Goal: Transaction & Acquisition: Book appointment/travel/reservation

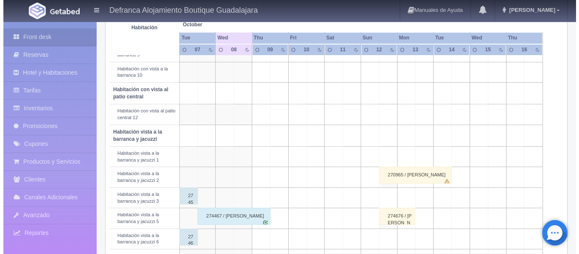
scroll to position [218, 0]
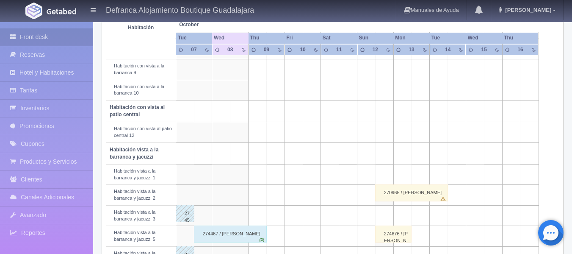
click at [277, 236] on td at bounding box center [275, 236] width 18 height 20
click at [271, 236] on td at bounding box center [275, 236] width 18 height 20
click at [294, 230] on td at bounding box center [294, 236] width 18 height 20
click at [277, 154] on td at bounding box center [275, 153] width 18 height 22
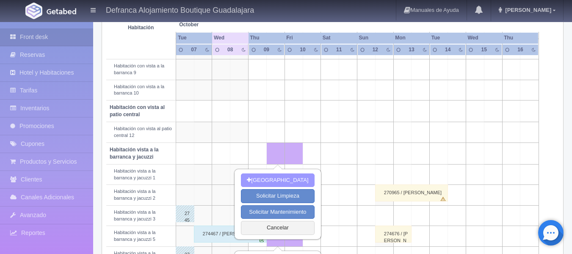
click at [276, 180] on button "[GEOGRAPHIC_DATA]" at bounding box center [277, 180] width 73 height 14
type input "[DATE]"
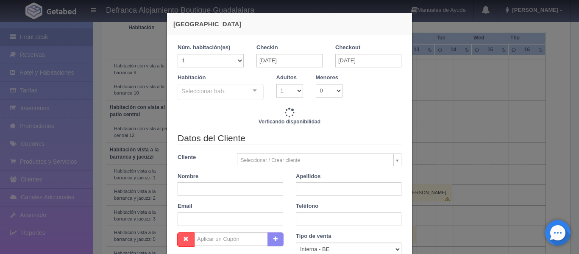
checkbox input "false"
type input "6710.00"
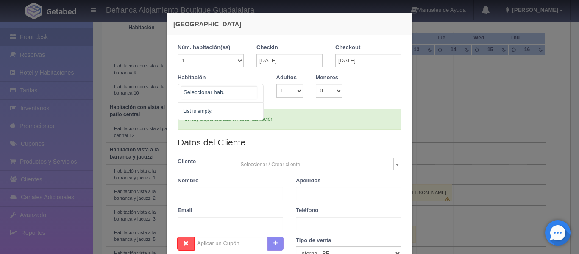
click at [251, 90] on div "No elements found. Consider changing the search query. List is empty." at bounding box center [220, 93] width 86 height 19
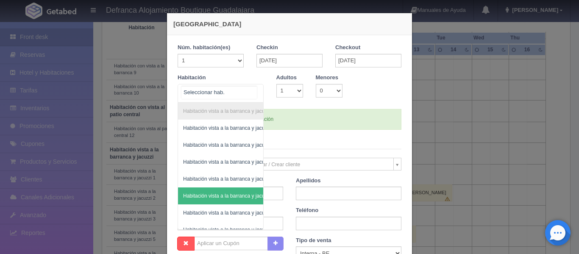
checkbox input "false"
click at [232, 197] on span "Habitación vista a la barranca y jacuzzi 5" at bounding box center [199, 195] width 128 height 17
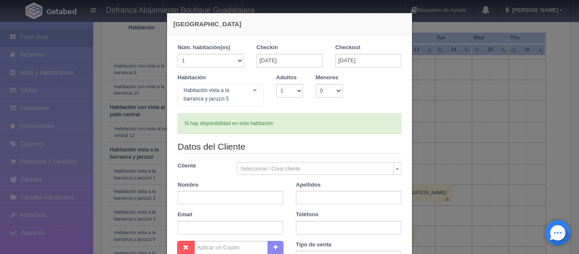
checkbox input "false"
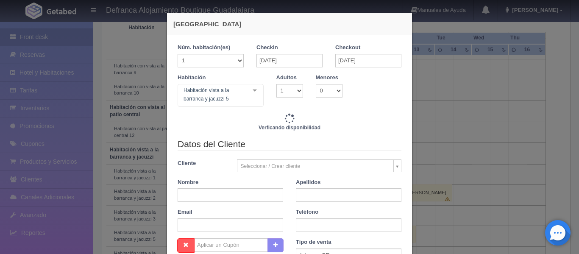
type input "6710.00"
checkbox input "false"
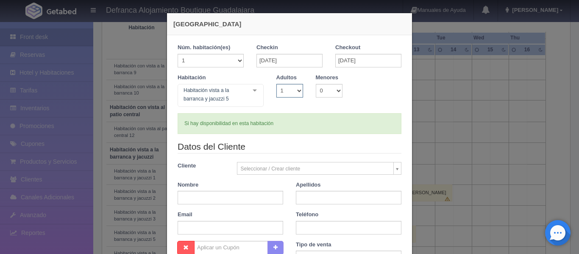
click at [293, 92] on select "1 2 3 4 5 6 7 8 9 10" at bounding box center [289, 91] width 27 height 14
select select "2"
click at [276, 84] on select "1 2 3 4 5 6 7 8 9 10" at bounding box center [289, 91] width 27 height 14
checkbox input "false"
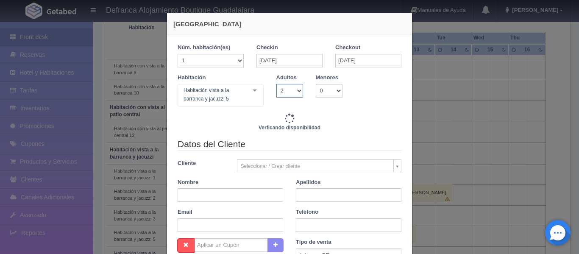
type input "6710.00"
checkbox input "false"
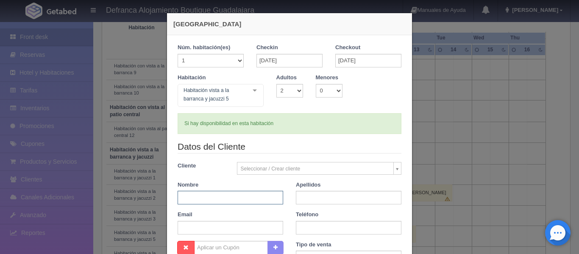
click at [253, 191] on input "text" at bounding box center [229, 198] width 105 height 14
type input "[PERSON_NAME]"
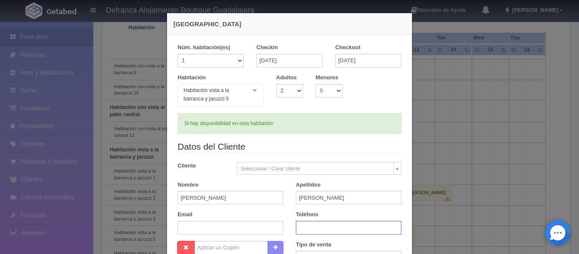
click at [308, 225] on input "text" at bounding box center [348, 228] width 105 height 14
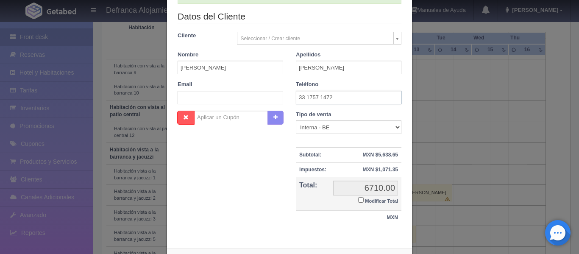
scroll to position [169, 0]
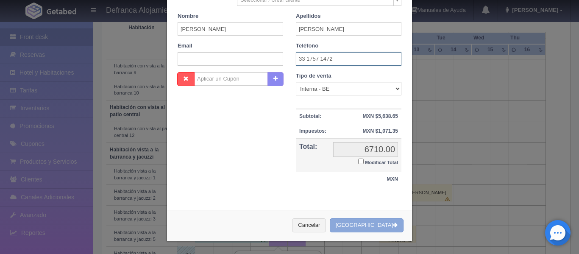
type input "33 1757 1472"
click at [387, 222] on button "[GEOGRAPHIC_DATA]" at bounding box center [367, 225] width 74 height 14
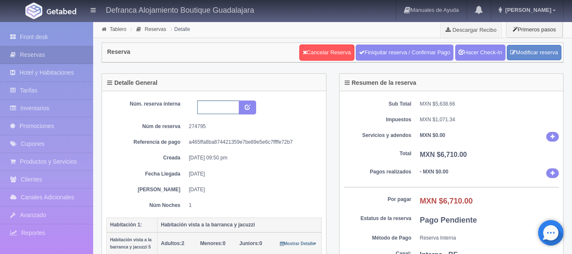
click at [232, 109] on input "text" at bounding box center [218, 107] width 42 height 14
type input "HVBJ5 091025-101025"
click at [247, 105] on icon "submit" at bounding box center [248, 107] width 6 height 6
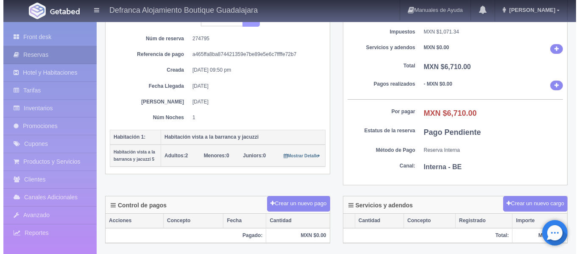
scroll to position [127, 0]
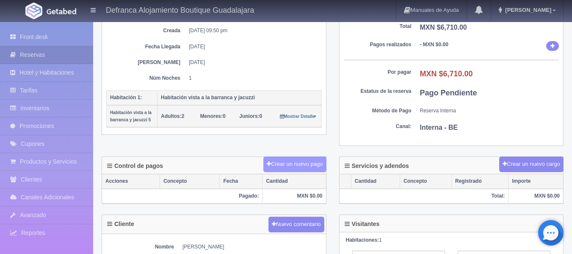
click at [287, 167] on button "Crear un nuevo pago" at bounding box center [294, 164] width 63 height 16
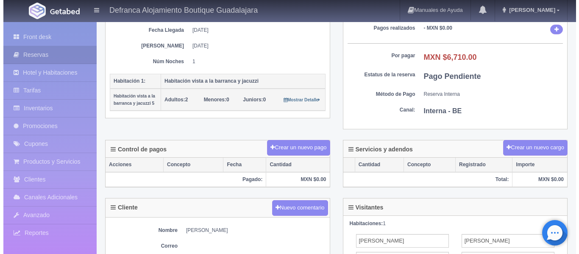
scroll to position [169, 0]
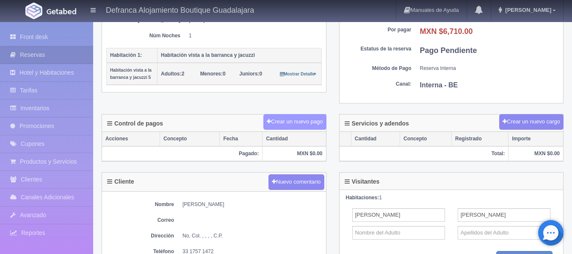
click at [293, 122] on button "Crear un nuevo pago" at bounding box center [294, 122] width 63 height 16
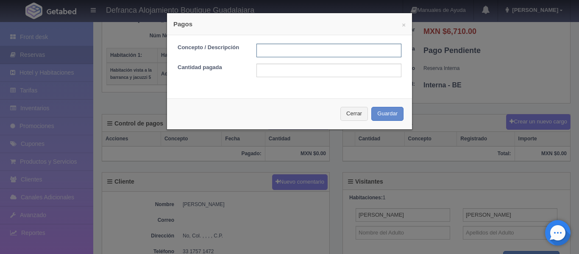
click at [300, 50] on input "text" at bounding box center [328, 51] width 145 height 14
type input "TRANSFERENCIA"
click at [294, 74] on input "text" at bounding box center [328, 71] width 145 height 14
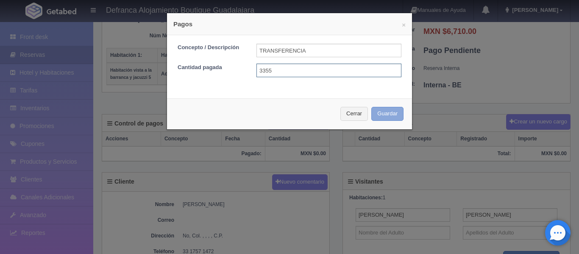
type input "3355"
click at [377, 112] on button "Guardar" at bounding box center [387, 114] width 32 height 14
